Goal: Navigation & Orientation: Find specific page/section

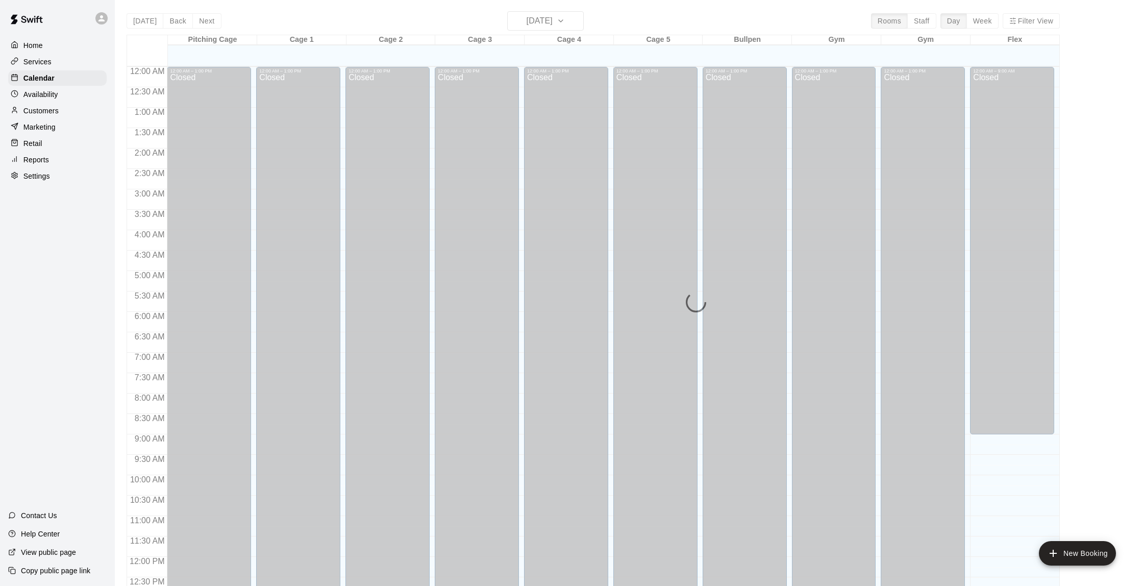
scroll to position [420, 0]
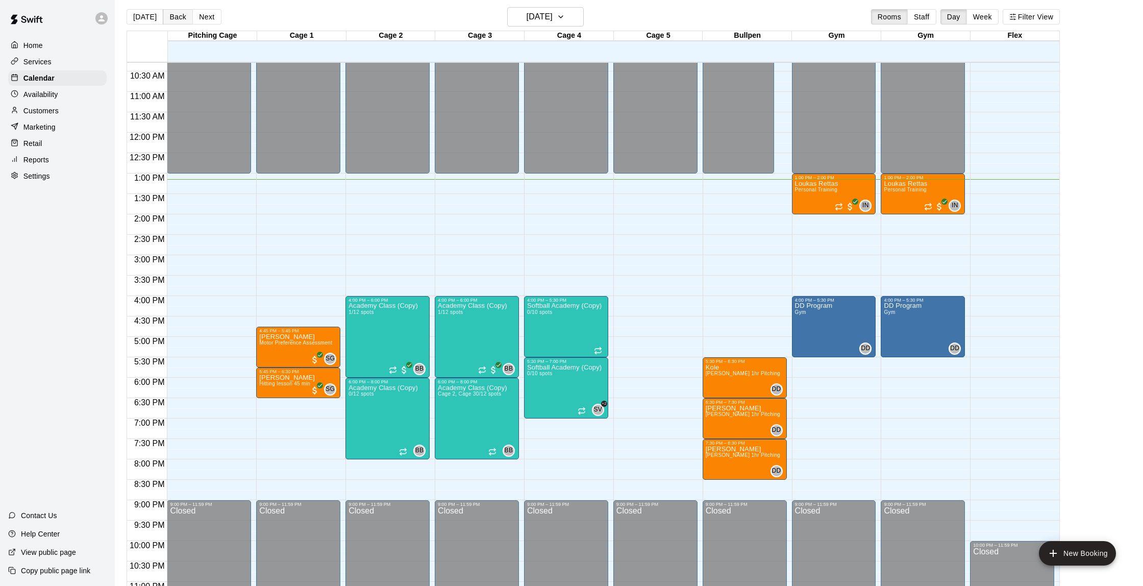
click at [178, 21] on button "Back" at bounding box center [178, 16] width 30 height 15
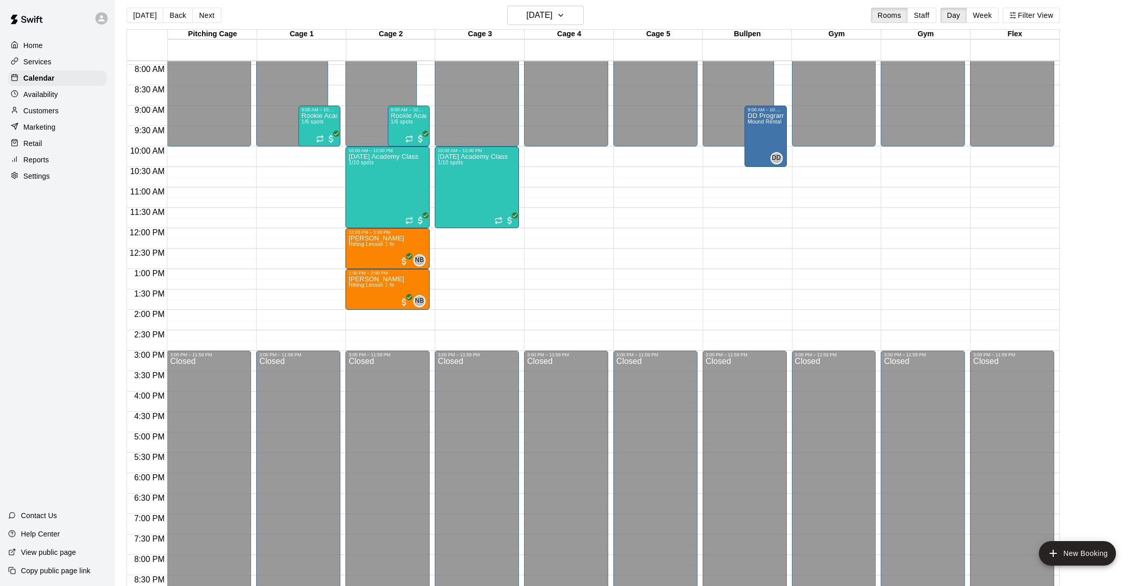
scroll to position [322, 0]
click at [320, 124] on span "1/6 spots" at bounding box center [313, 122] width 22 height 6
click at [310, 149] on img "edit" at bounding box center [312, 155] width 12 height 12
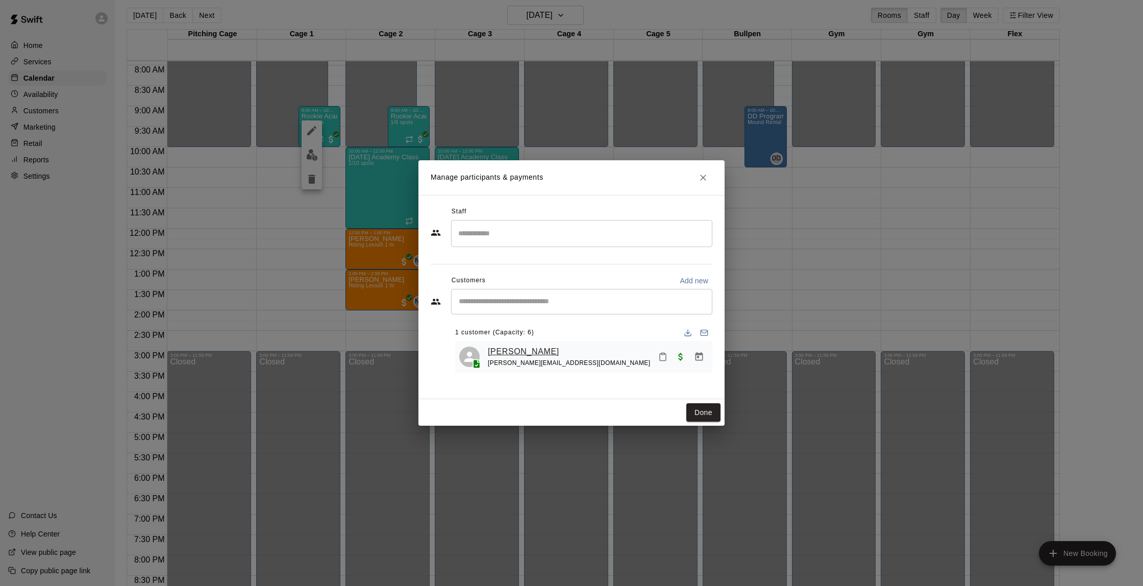
click at [529, 347] on link "[PERSON_NAME]" at bounding box center [523, 351] width 71 height 13
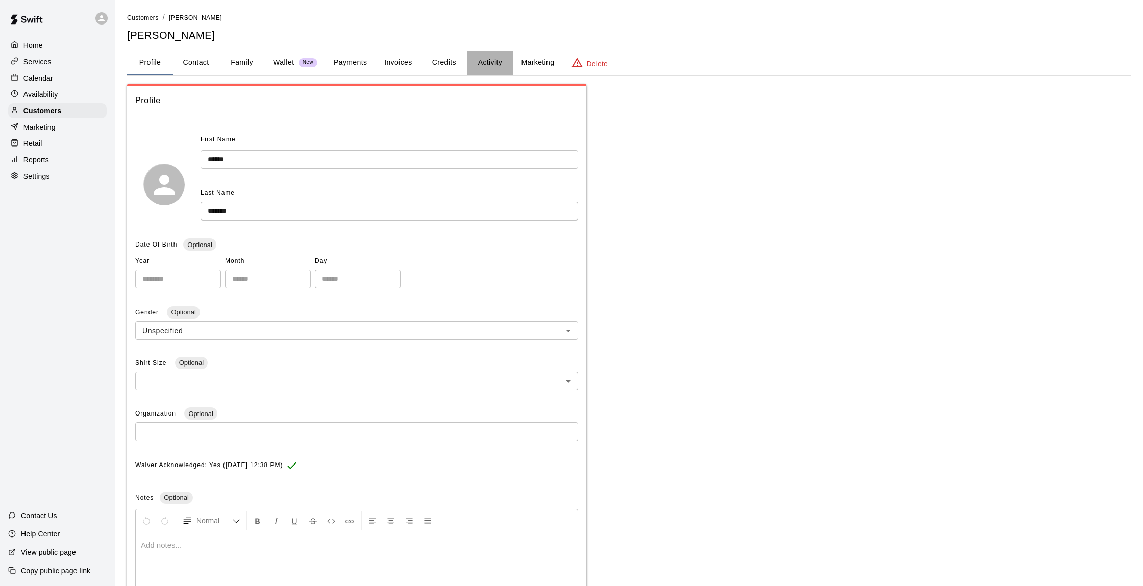
click at [489, 57] on button "Activity" at bounding box center [490, 63] width 46 height 24
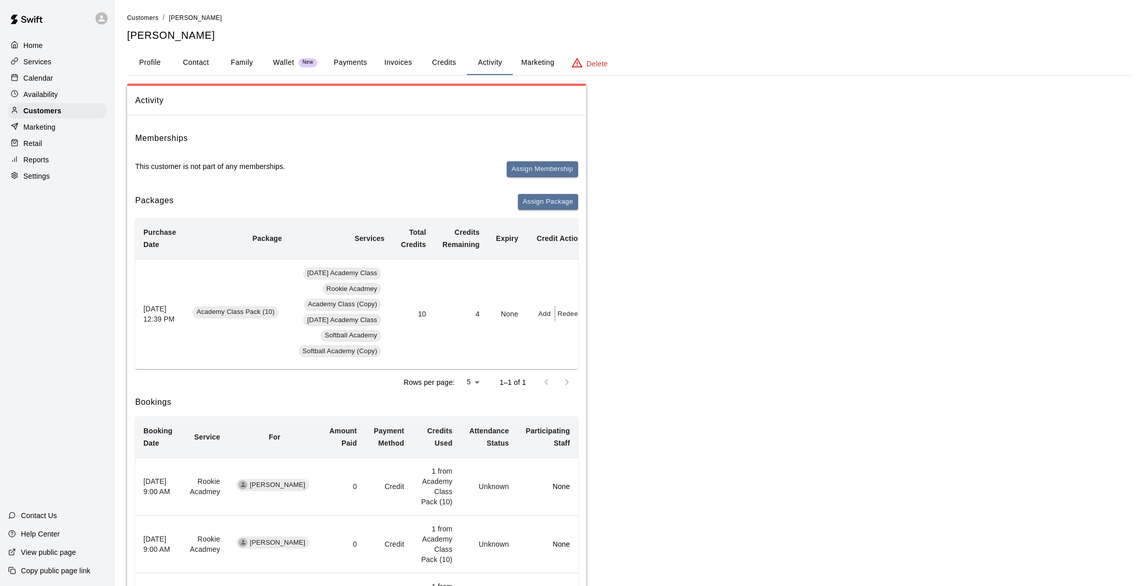
scroll to position [77, 0]
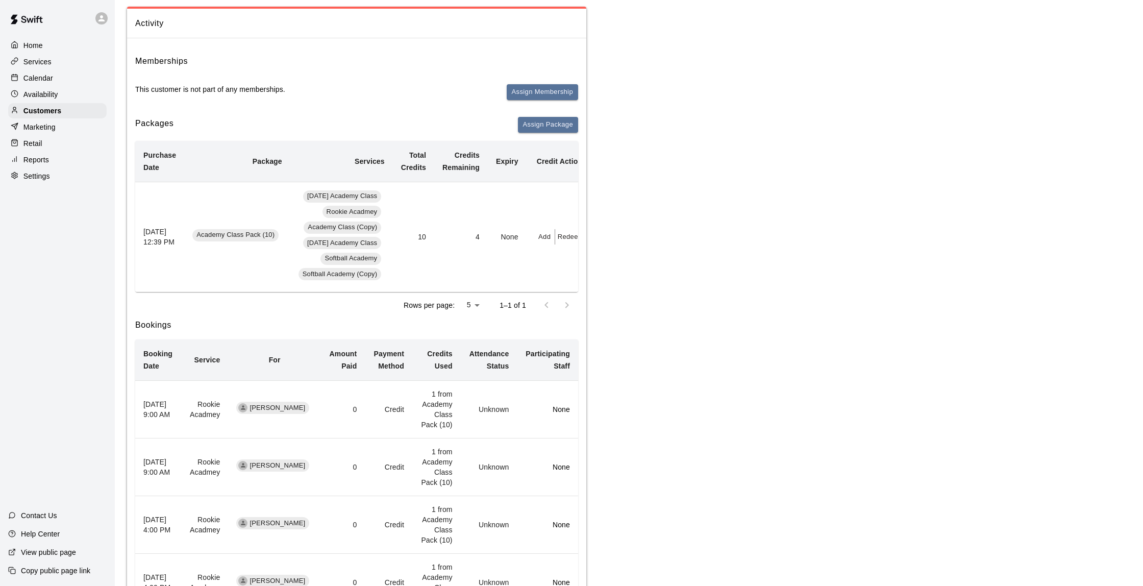
click at [31, 85] on div "Home Services Calendar Availability Customers Marketing Retail Reports Settings" at bounding box center [57, 111] width 115 height 148
click at [46, 112] on p "Customers" at bounding box center [42, 111] width 38 height 10
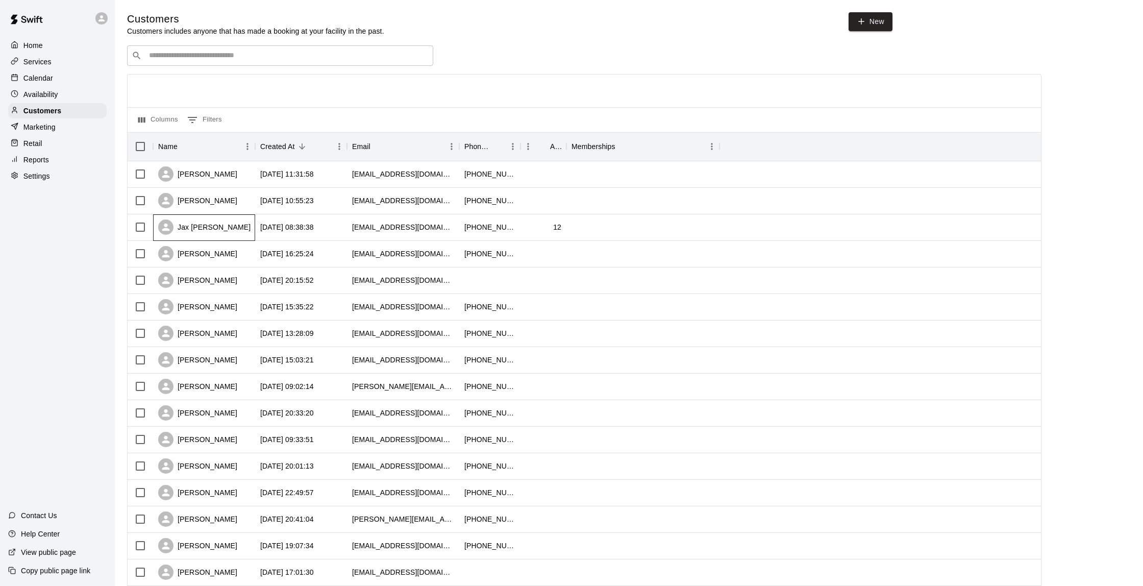
click at [228, 227] on div "Jax [PERSON_NAME]" at bounding box center [204, 227] width 102 height 27
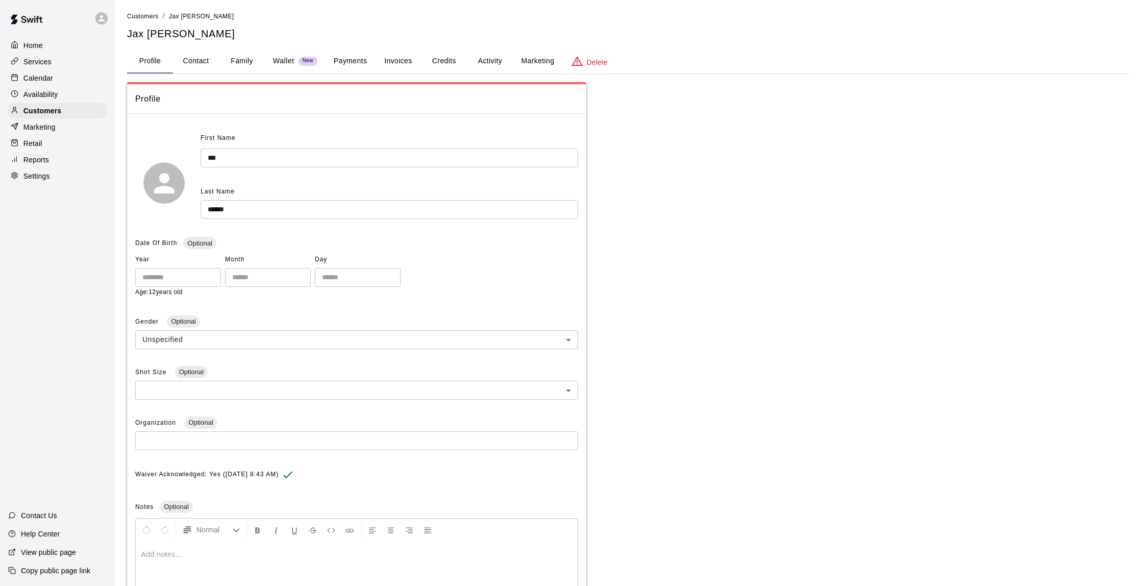
scroll to position [2, 0]
click at [496, 66] on button "Activity" at bounding box center [490, 61] width 46 height 24
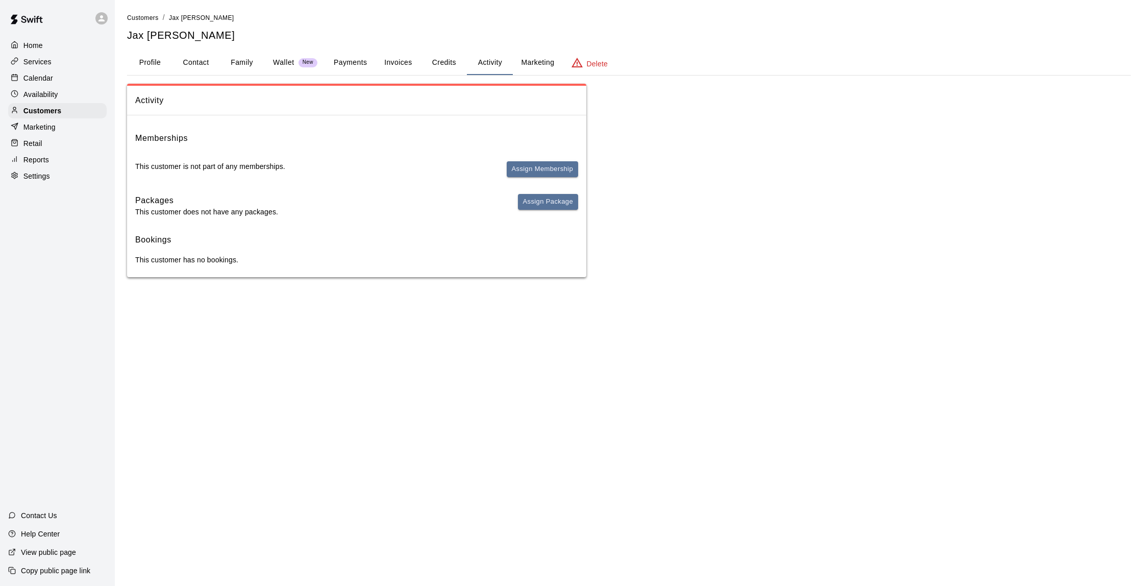
click at [345, 65] on button "Payments" at bounding box center [349, 63] width 49 height 24
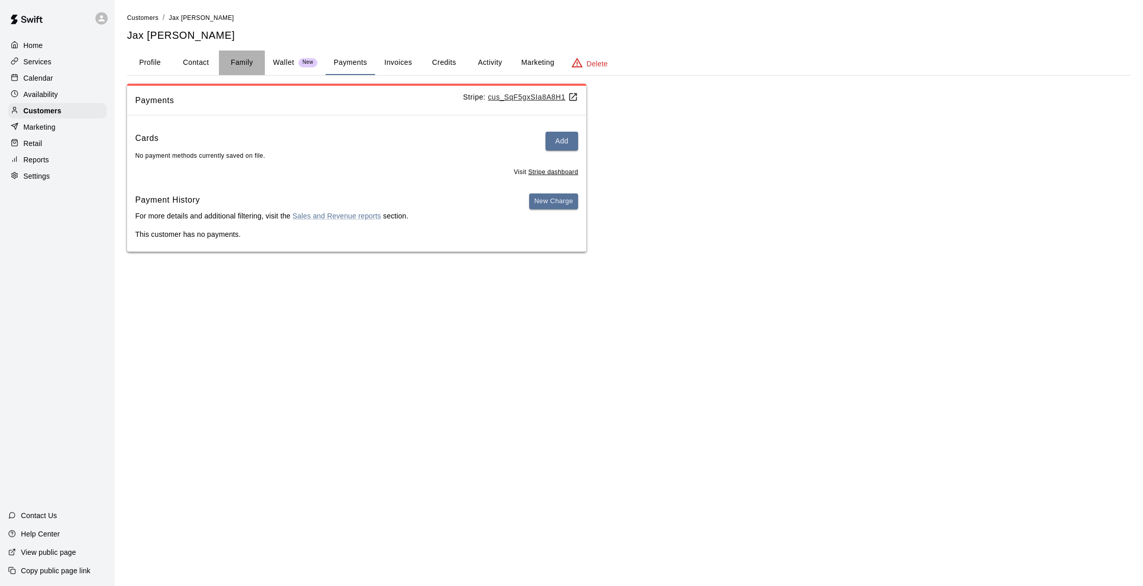
click at [243, 62] on button "Family" at bounding box center [242, 63] width 46 height 24
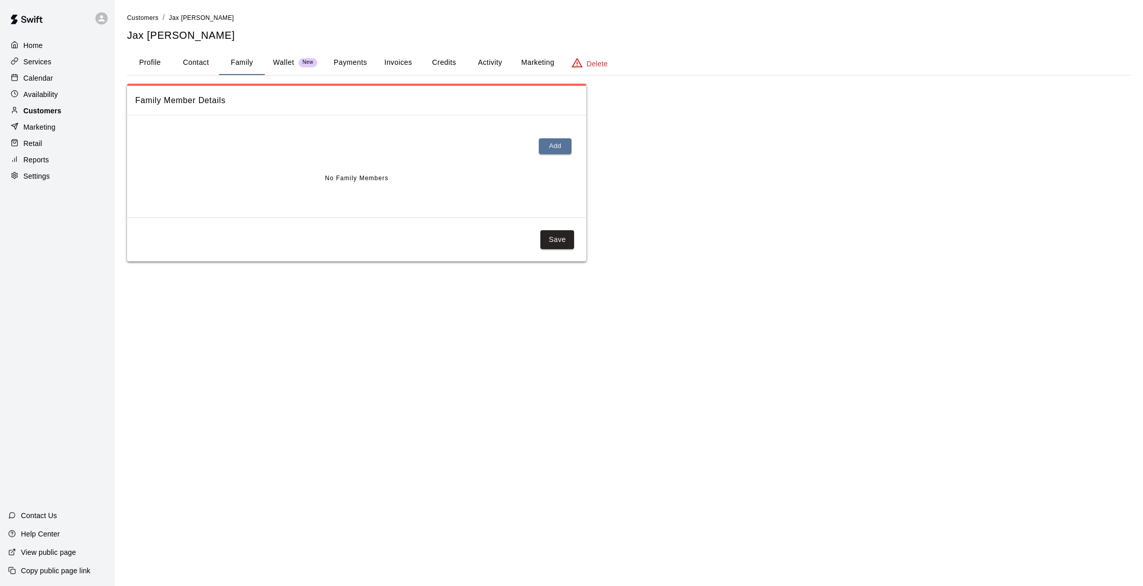
click at [42, 110] on p "Customers" at bounding box center [42, 111] width 38 height 10
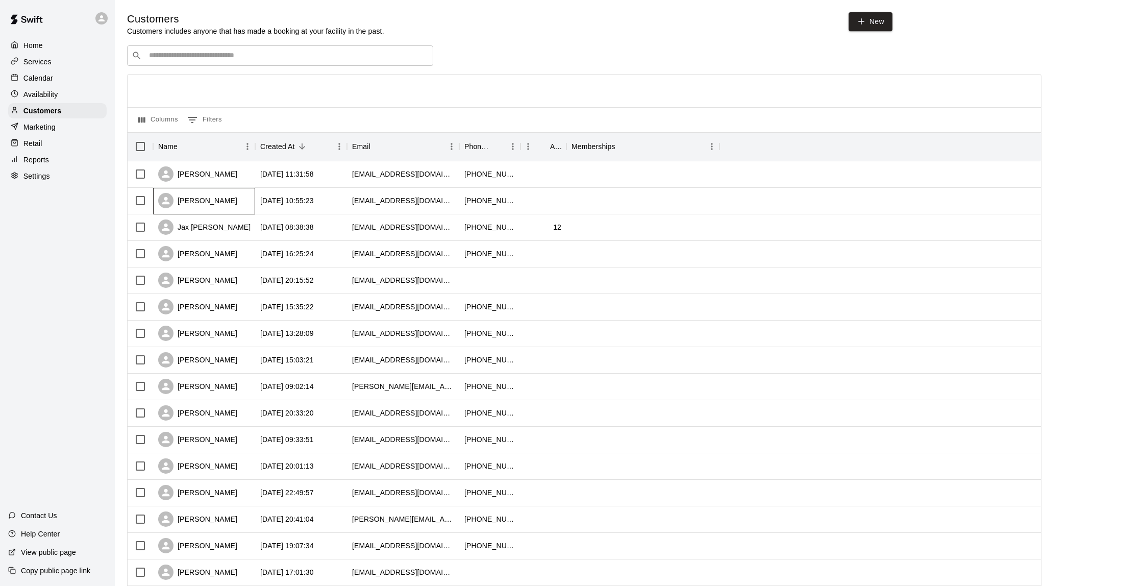
click at [223, 200] on div "[PERSON_NAME]" at bounding box center [204, 201] width 102 height 27
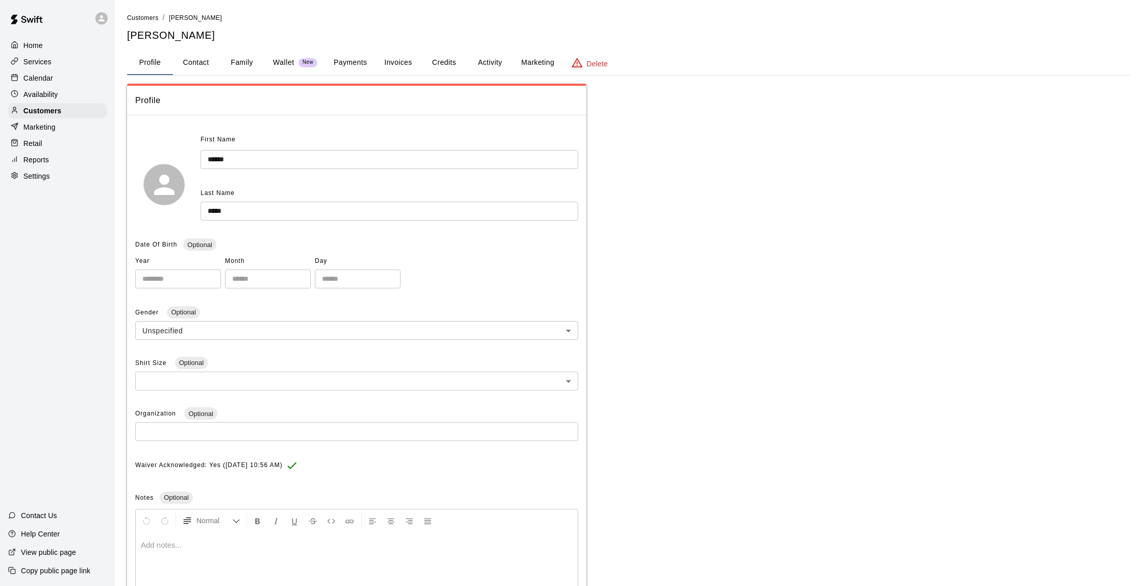
click at [485, 66] on button "Activity" at bounding box center [490, 63] width 46 height 24
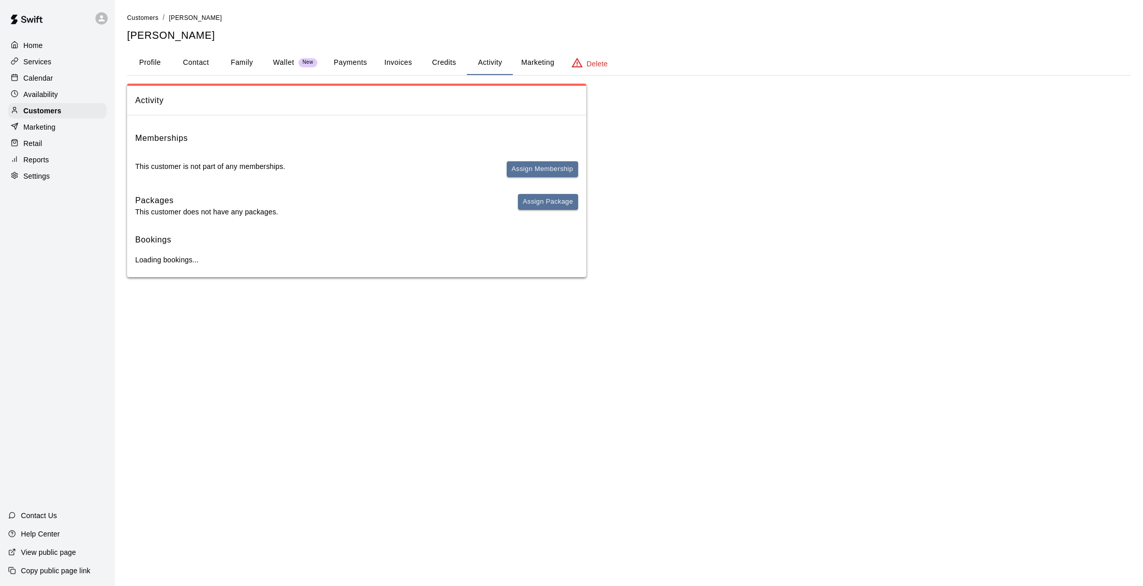
click at [254, 63] on button "Family" at bounding box center [242, 63] width 46 height 24
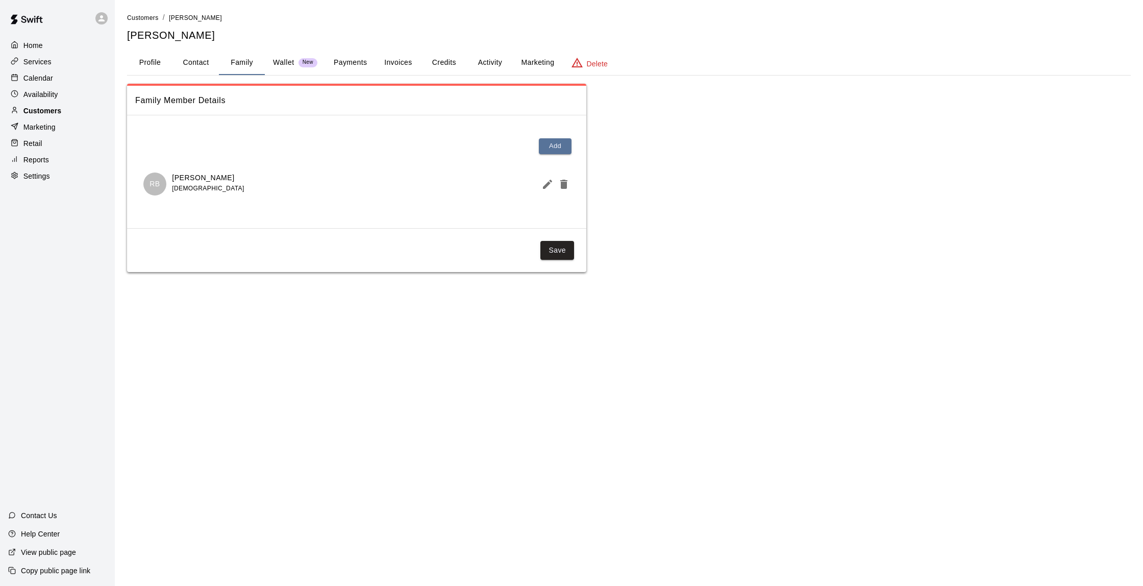
click at [48, 109] on p "Customers" at bounding box center [42, 111] width 38 height 10
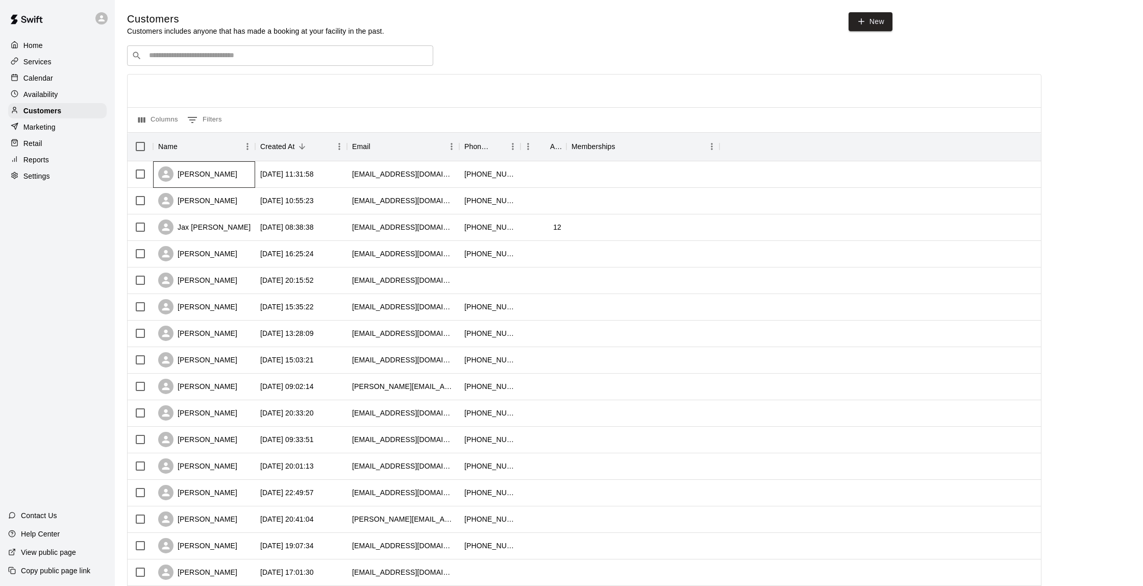
click at [209, 168] on div "[PERSON_NAME]" at bounding box center [197, 173] width 79 height 15
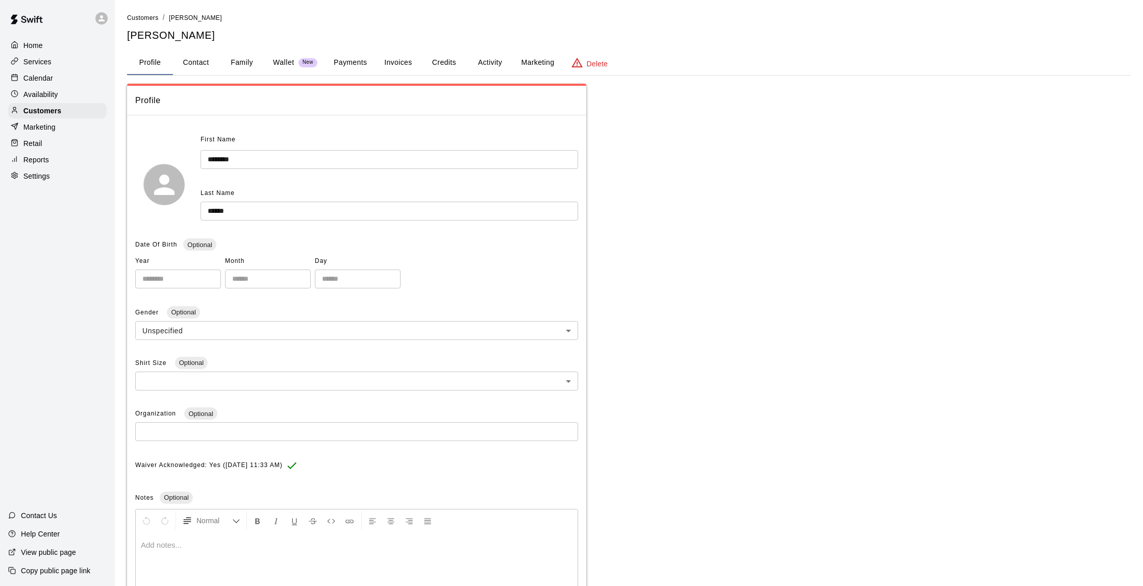
click at [500, 61] on button "Activity" at bounding box center [490, 63] width 46 height 24
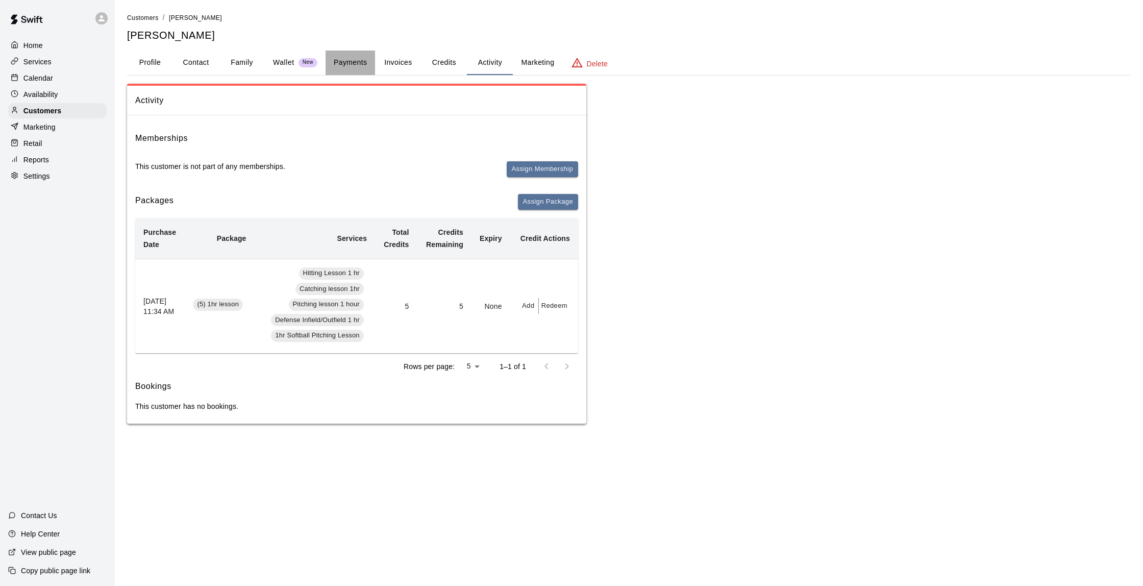
click at [349, 65] on button "Payments" at bounding box center [349, 63] width 49 height 24
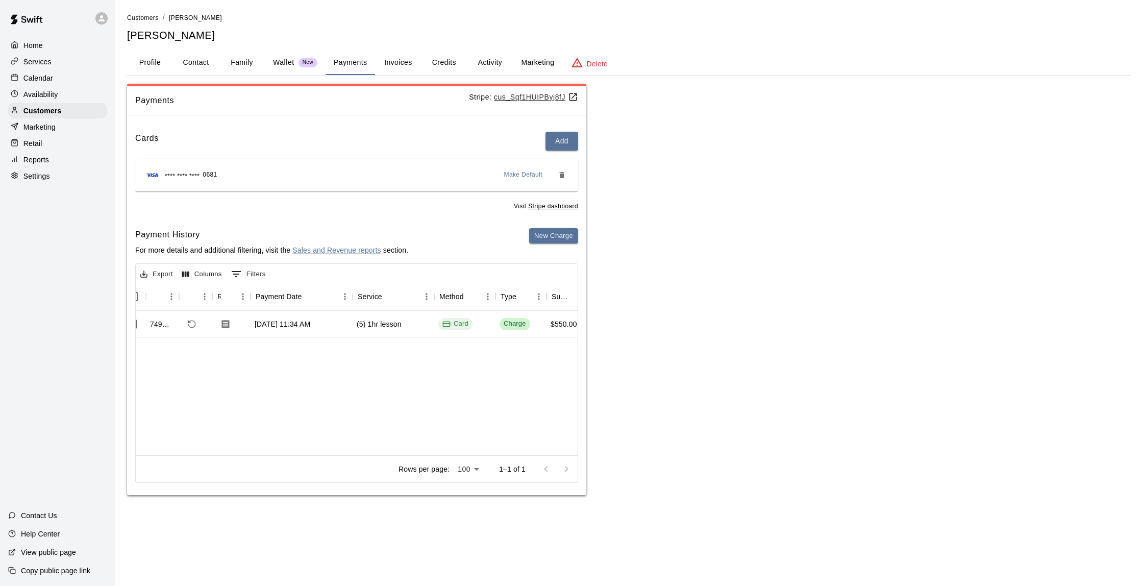
scroll to position [0, 15]
click at [230, 60] on button "Family" at bounding box center [242, 63] width 46 height 24
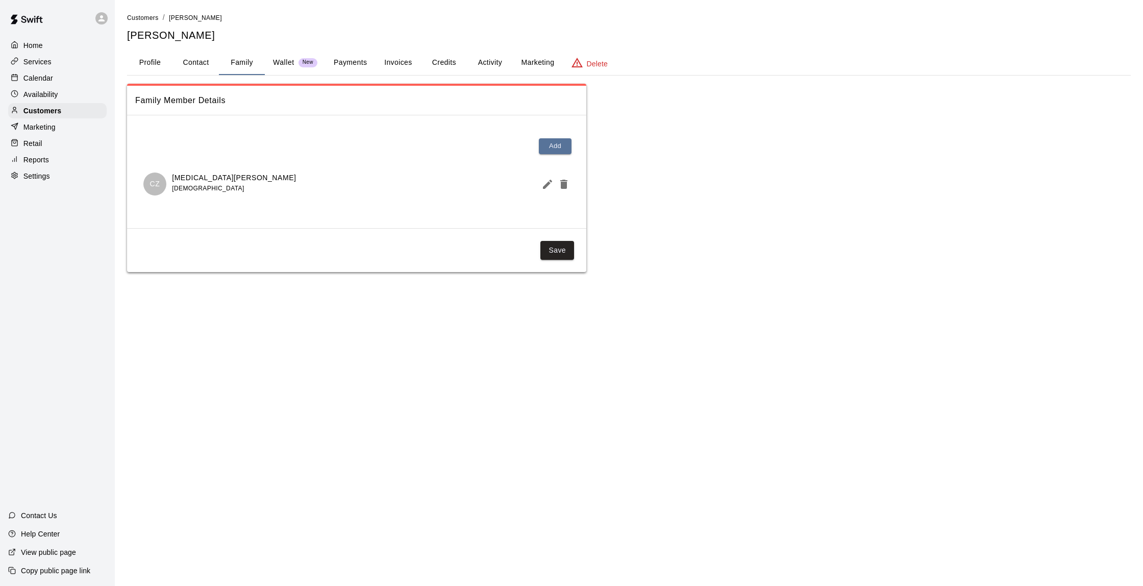
scroll to position [0, 0]
click at [33, 81] on p "Calendar" at bounding box center [38, 78] width 30 height 10
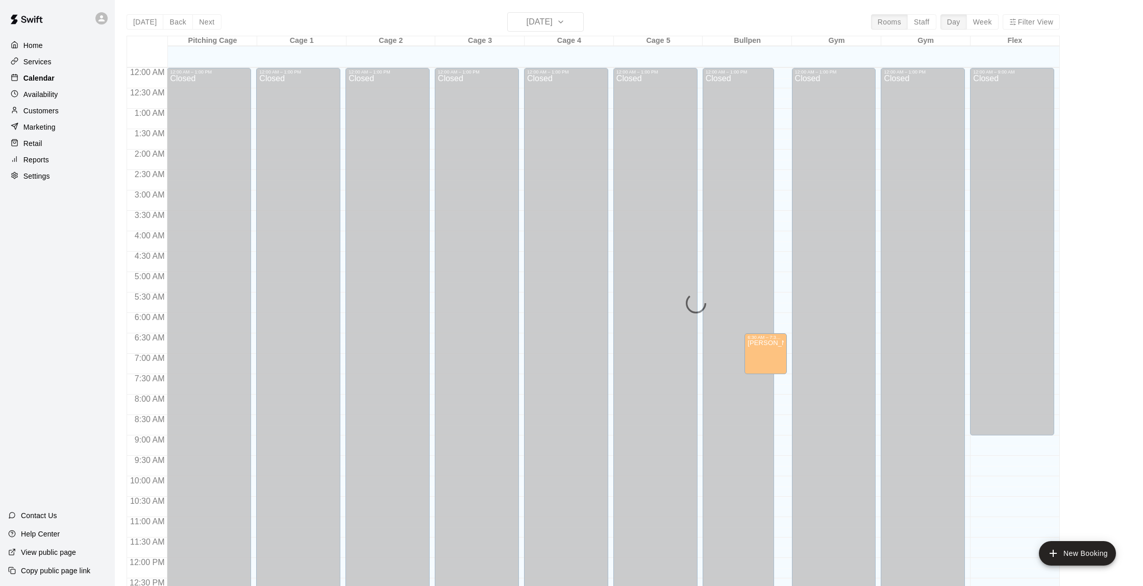
scroll to position [420, 0]
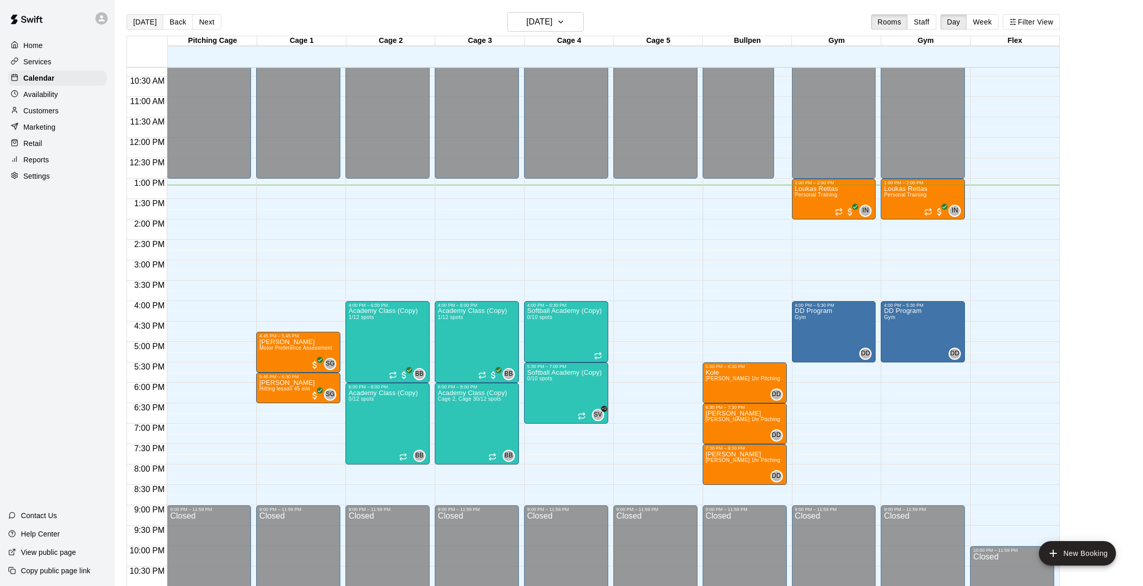
click at [147, 23] on button "[DATE]" at bounding box center [145, 21] width 37 height 15
click at [59, 115] on div "Customers" at bounding box center [57, 110] width 98 height 15
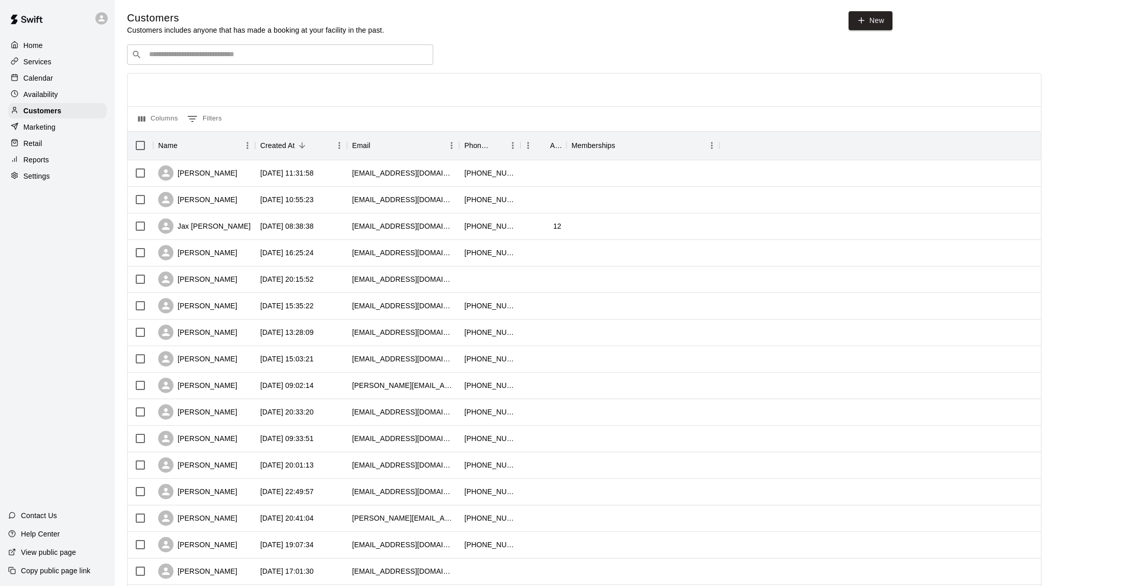
scroll to position [1, 0]
click at [230, 225] on div "Jax [PERSON_NAME]" at bounding box center [204, 226] width 102 height 27
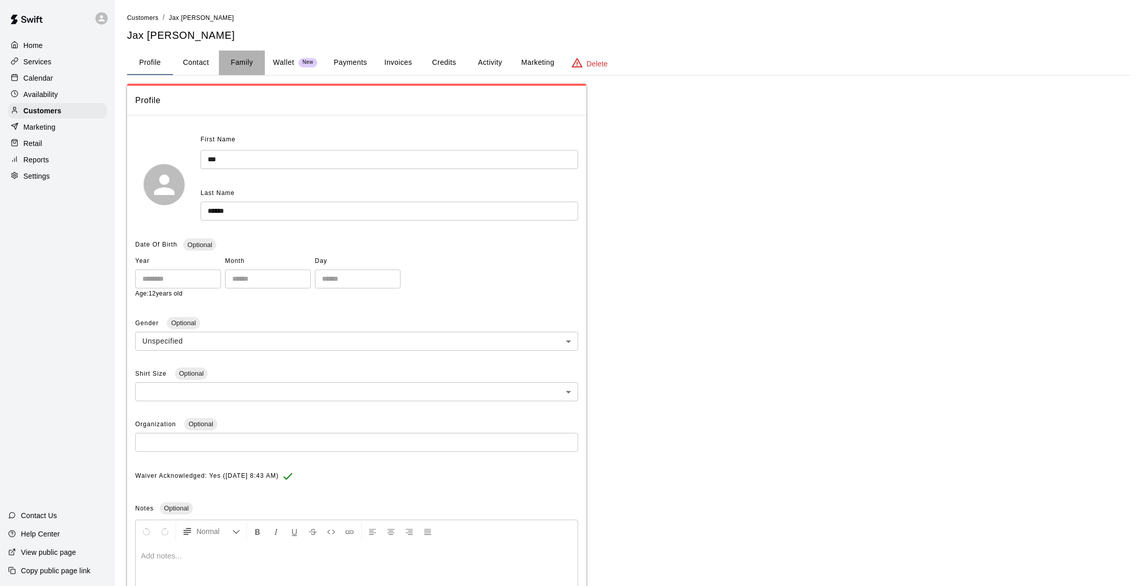
click at [228, 63] on button "Family" at bounding box center [242, 63] width 46 height 24
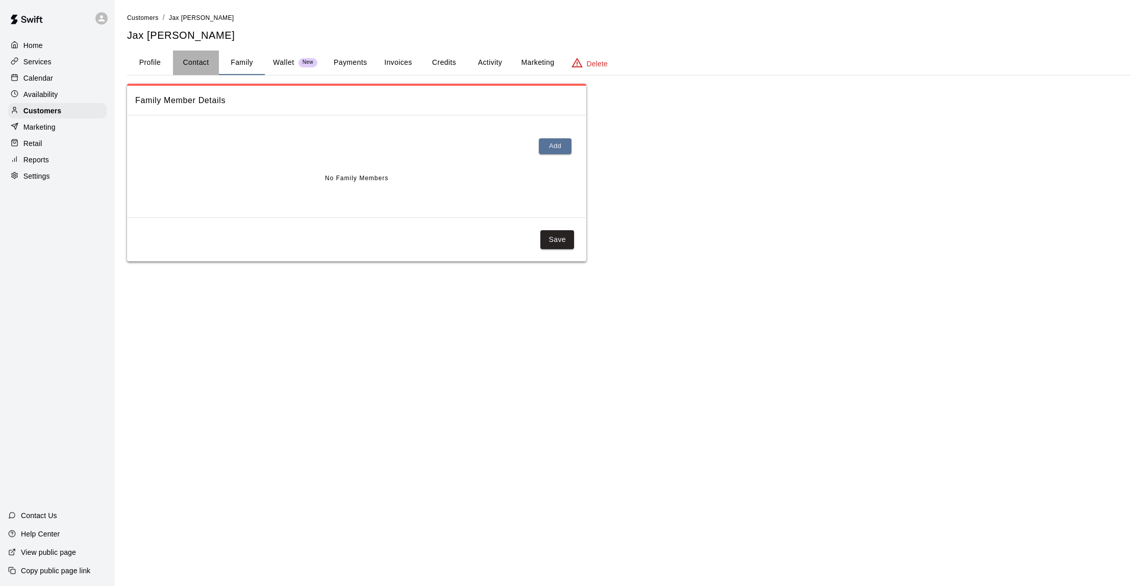
click at [190, 62] on button "Contact" at bounding box center [196, 63] width 46 height 24
select select "**"
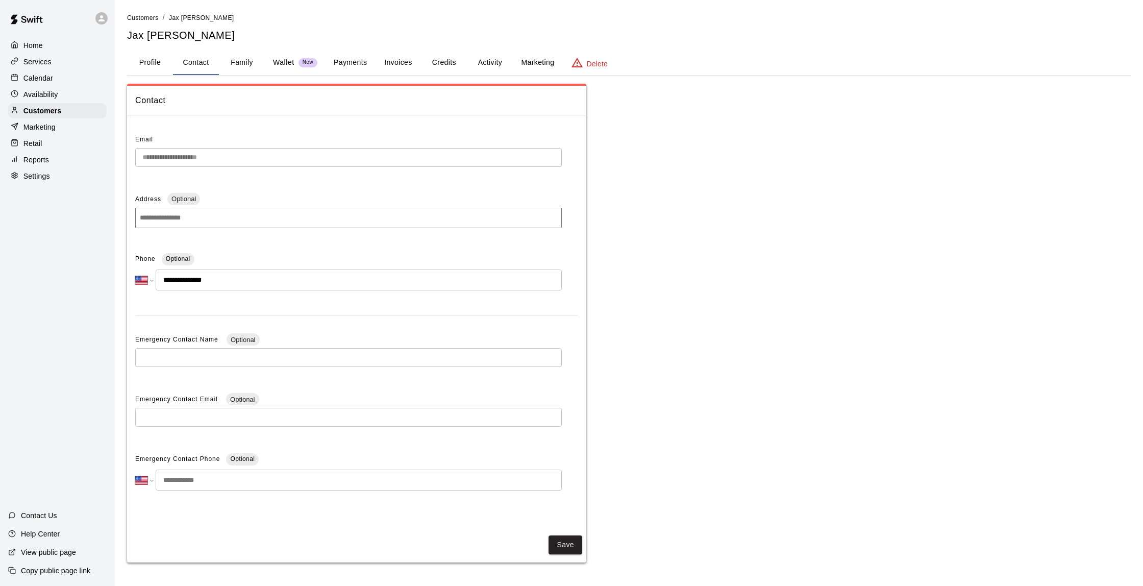
click at [48, 82] on p "Calendar" at bounding box center [38, 78] width 30 height 10
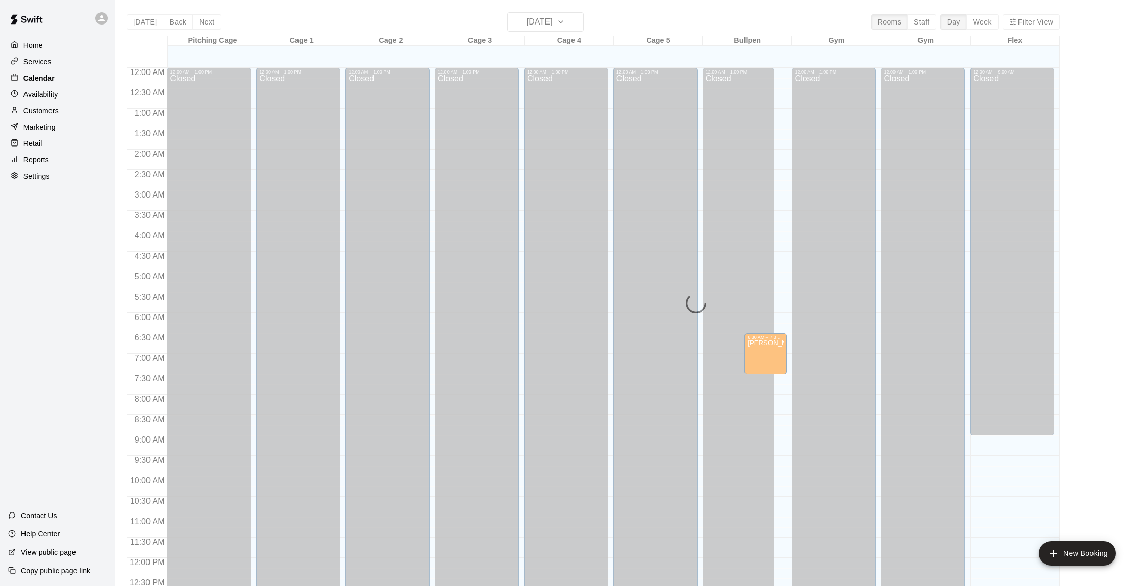
scroll to position [420, 0]
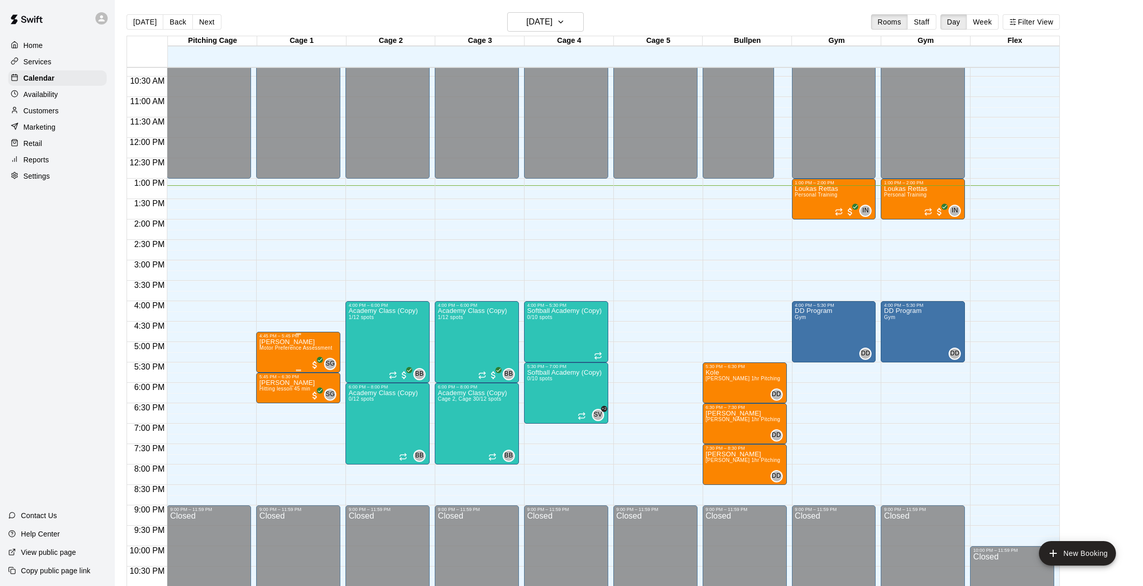
click at [266, 372] on img "edit" at bounding box center [270, 374] width 12 height 12
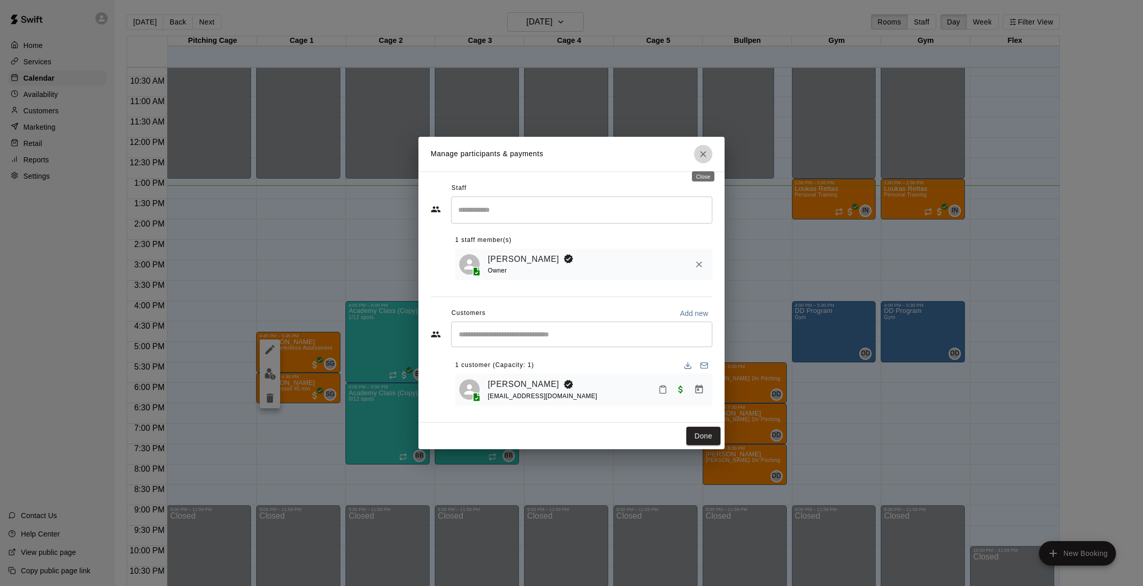
click at [705, 156] on icon "Close" at bounding box center [703, 154] width 10 height 10
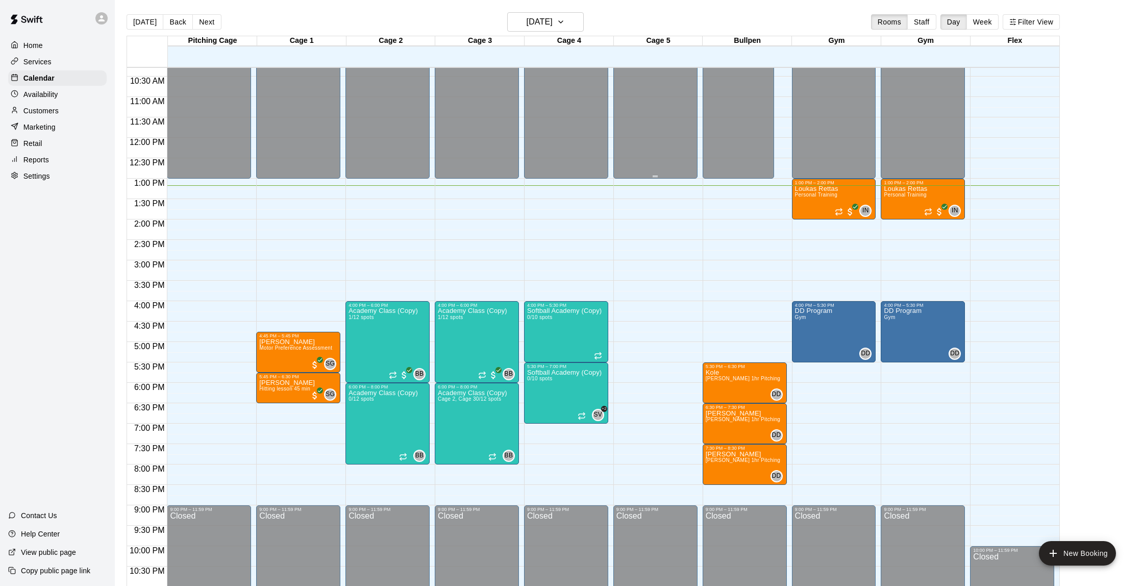
scroll to position [421, 0]
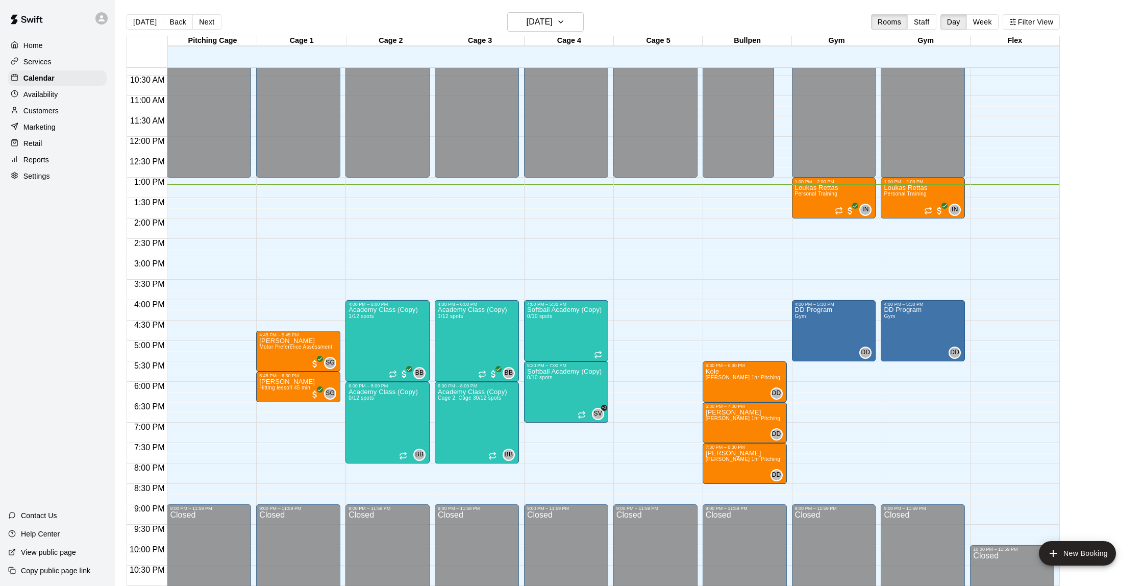
click at [52, 110] on p "Customers" at bounding box center [40, 111] width 35 height 10
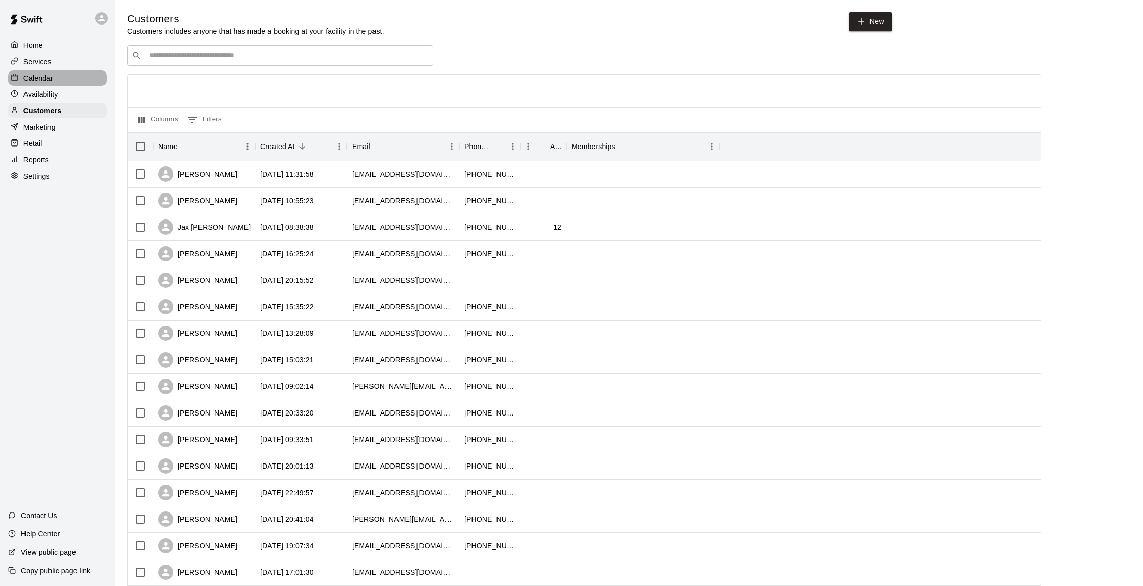
click at [48, 82] on p "Calendar" at bounding box center [38, 78] width 30 height 10
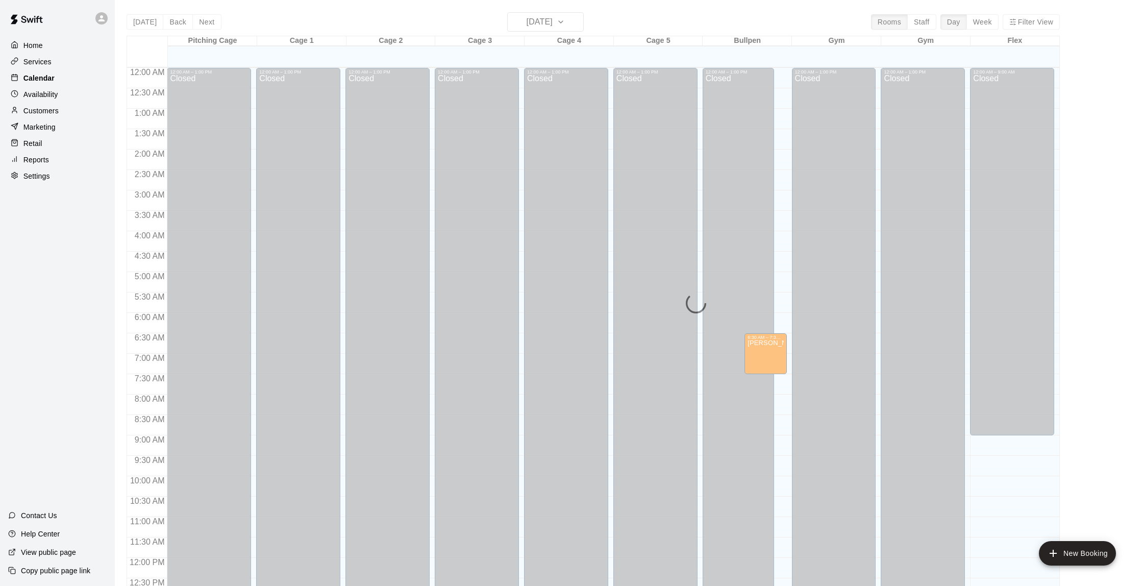
scroll to position [420, 0]
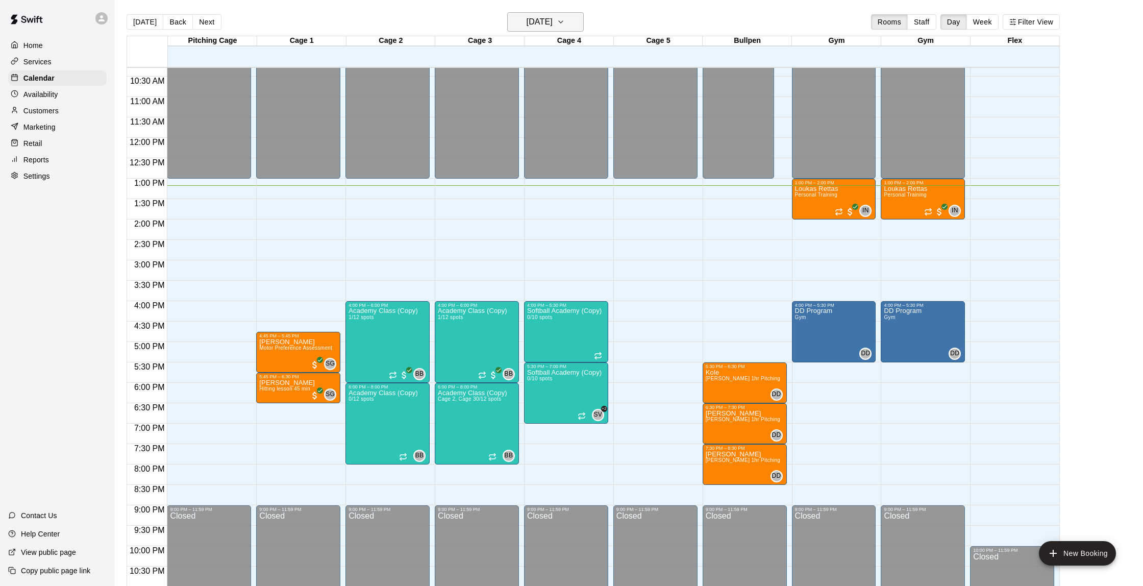
click at [545, 17] on h6 "[DATE]" at bounding box center [540, 22] width 26 height 14
